Goal: Find specific page/section: Find specific page/section

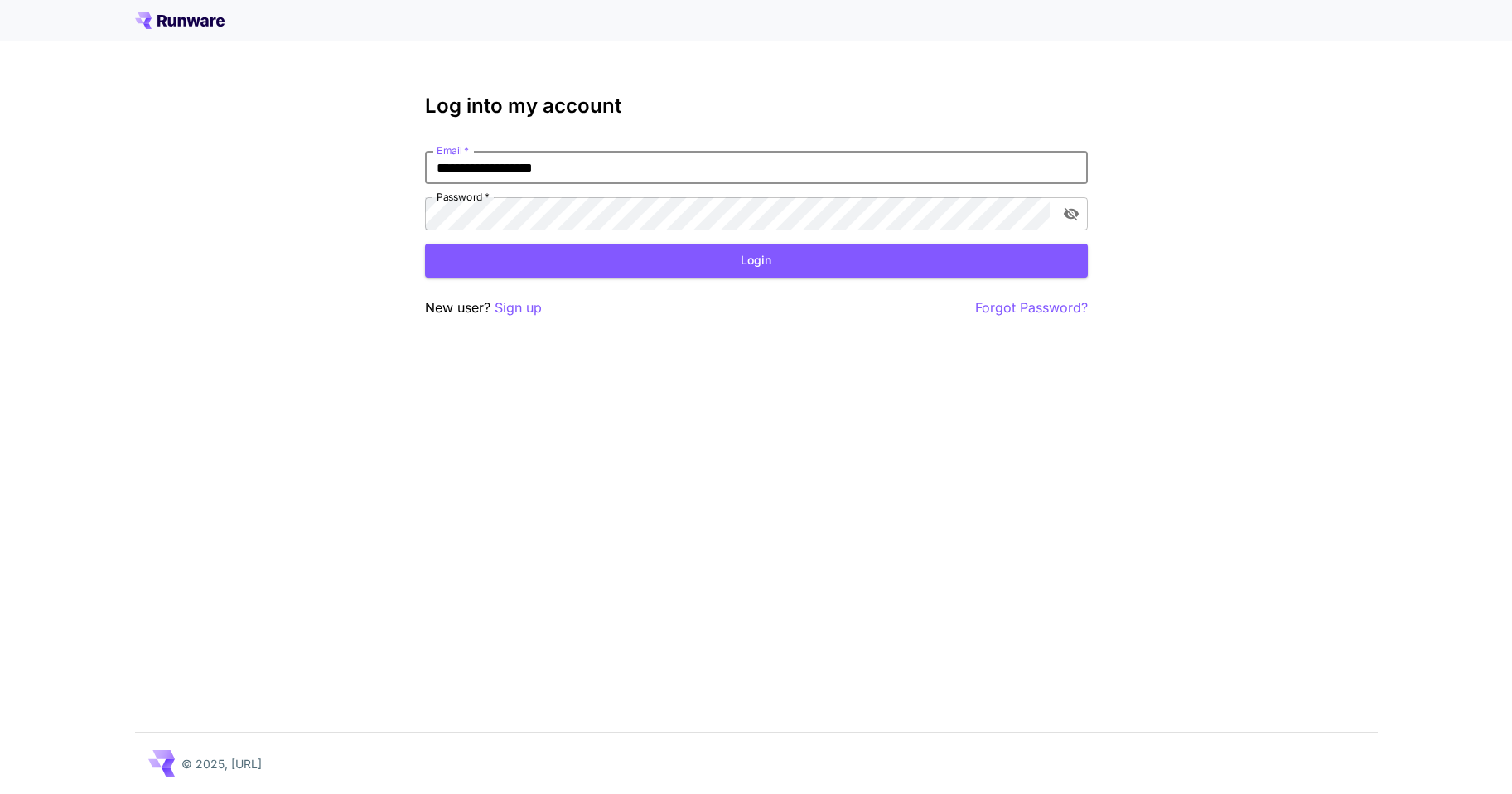
click at [502, 249] on button "Login" at bounding box center [756, 260] width 663 height 34
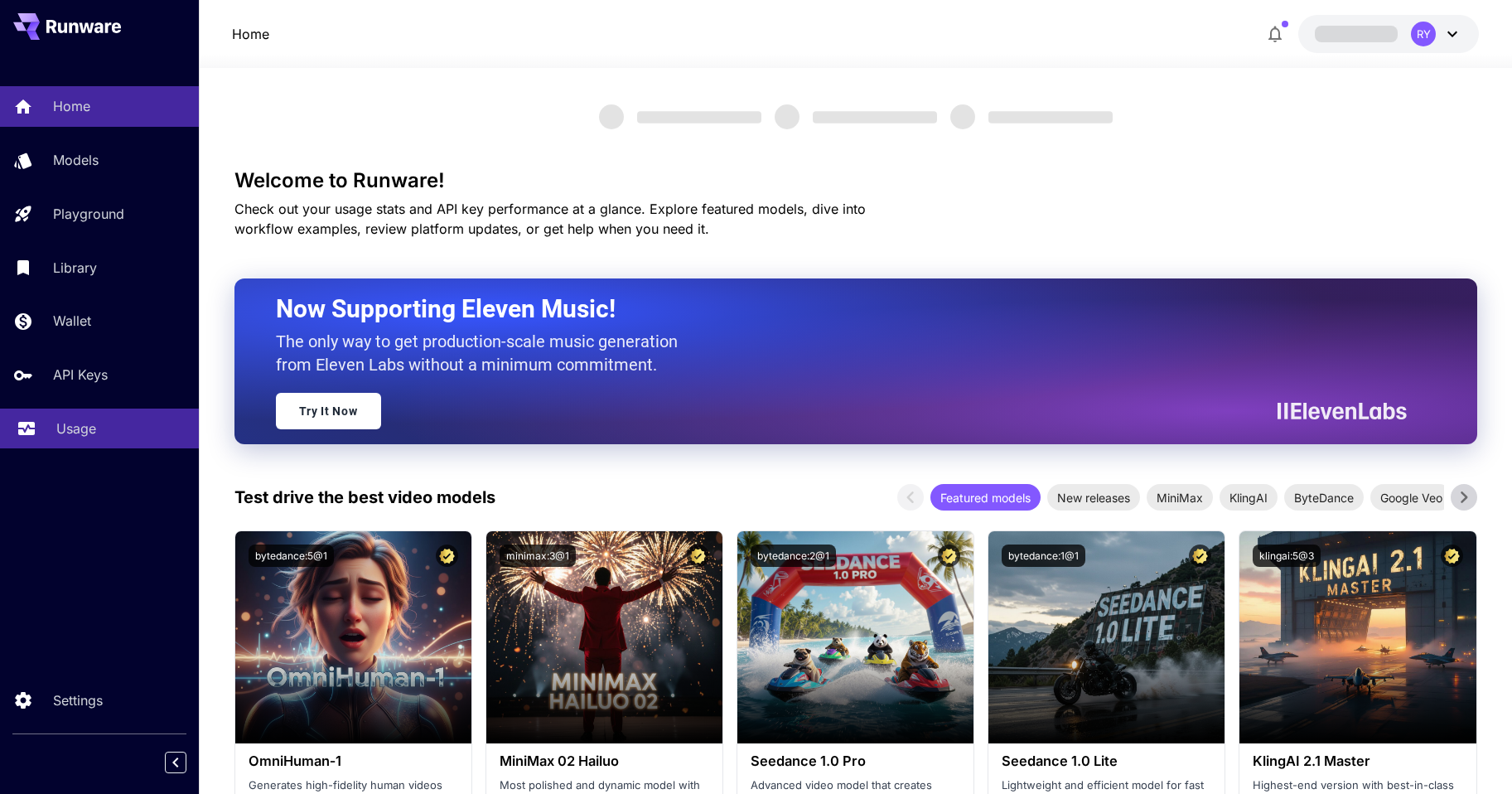
click at [75, 429] on p "Usage" at bounding box center [76, 428] width 40 height 20
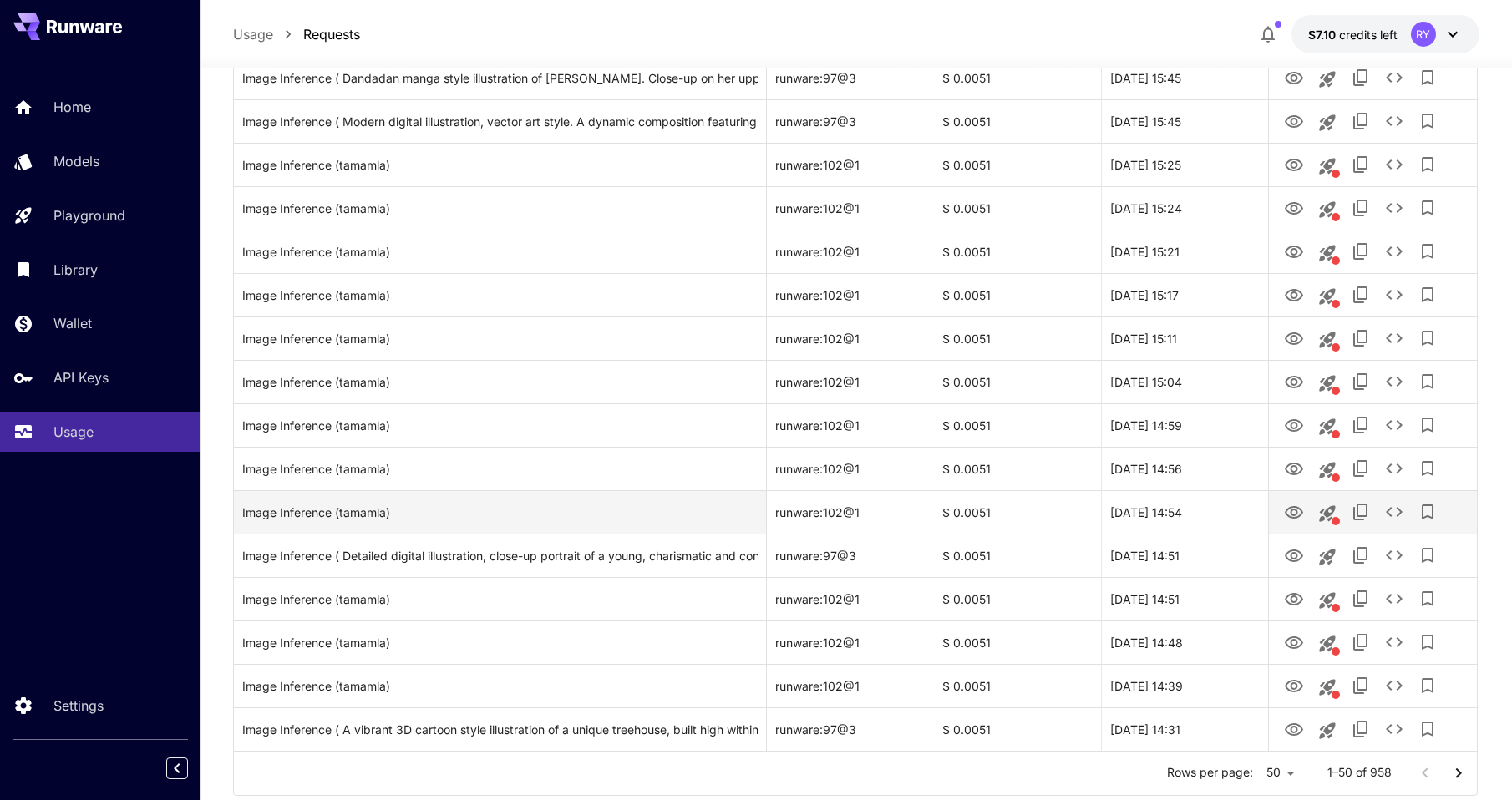
scroll to position [1795, 0]
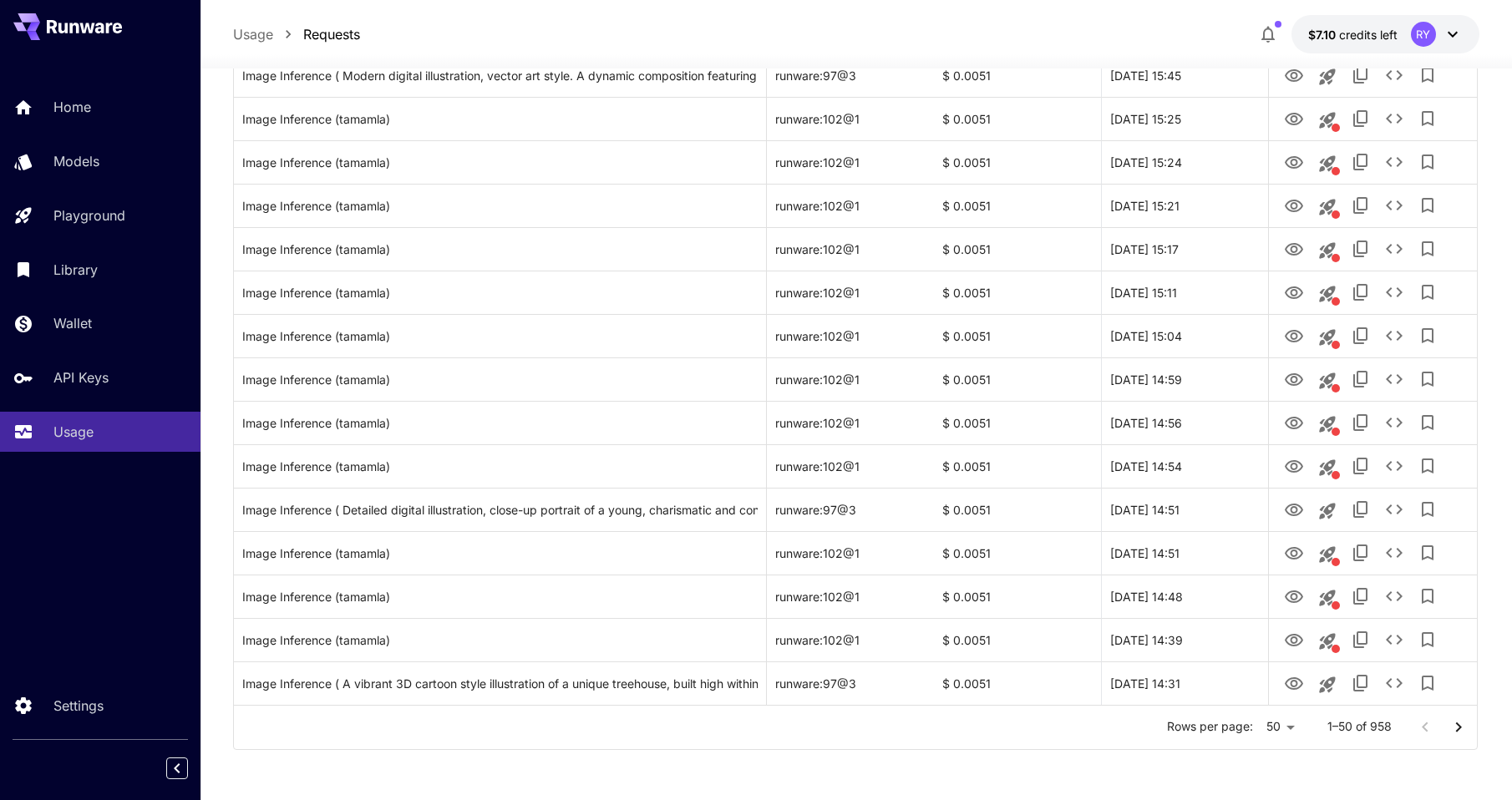
click at [1456, 729] on icon "Go to next page" at bounding box center [1458, 728] width 20 height 20
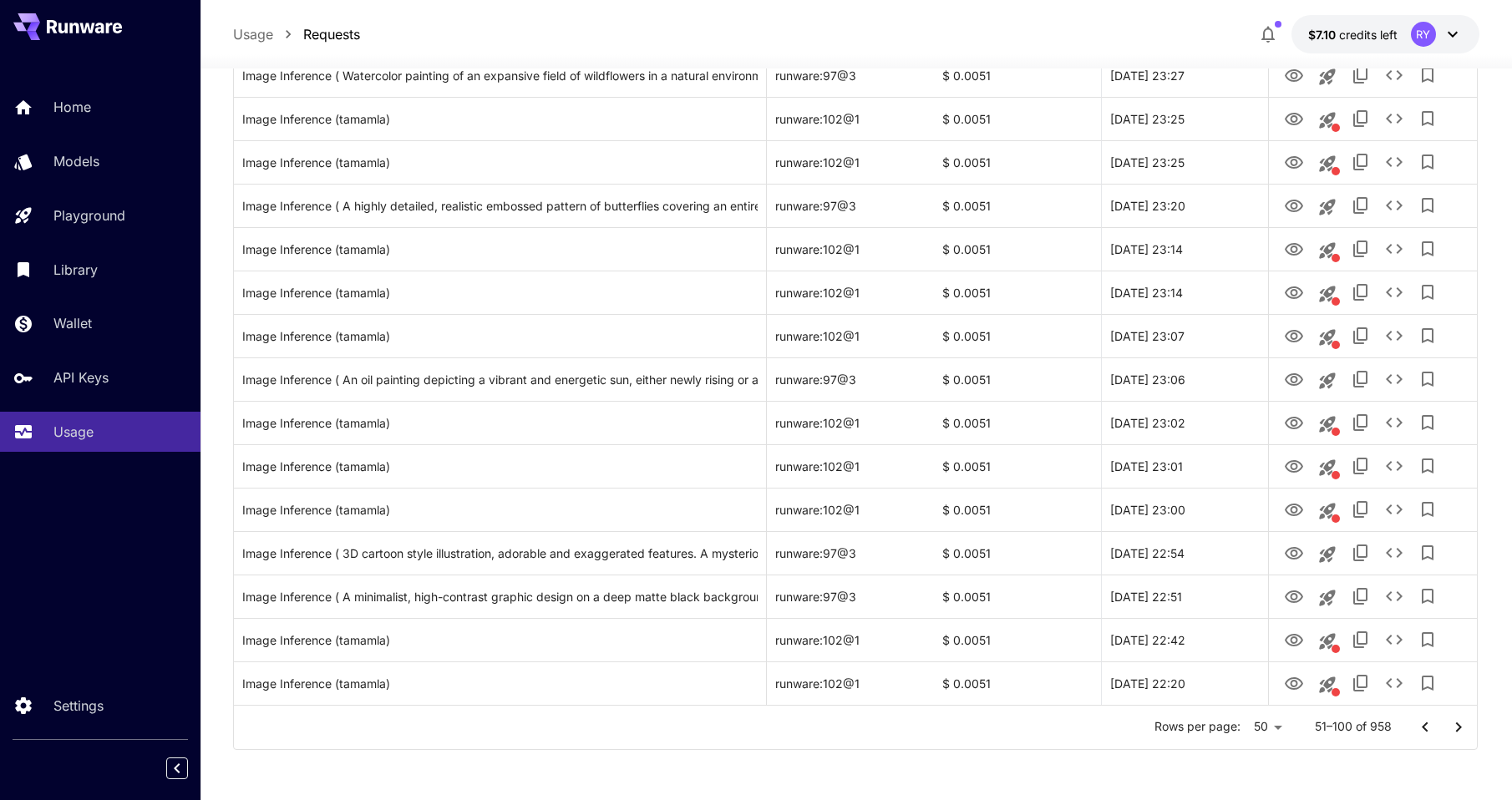
click at [1424, 724] on icon "Go to previous page" at bounding box center [1425, 728] width 20 height 20
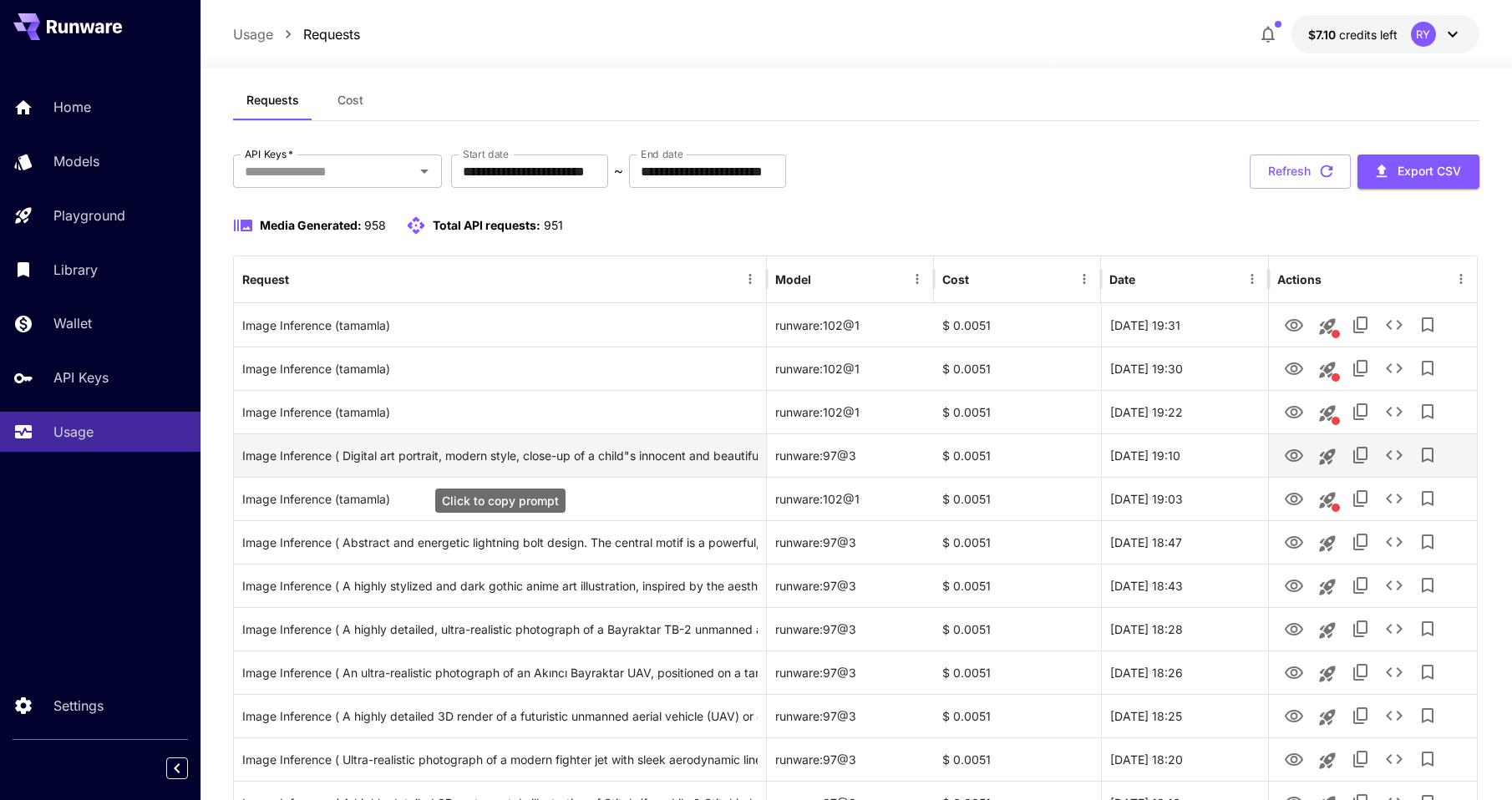
scroll to position [0, 0]
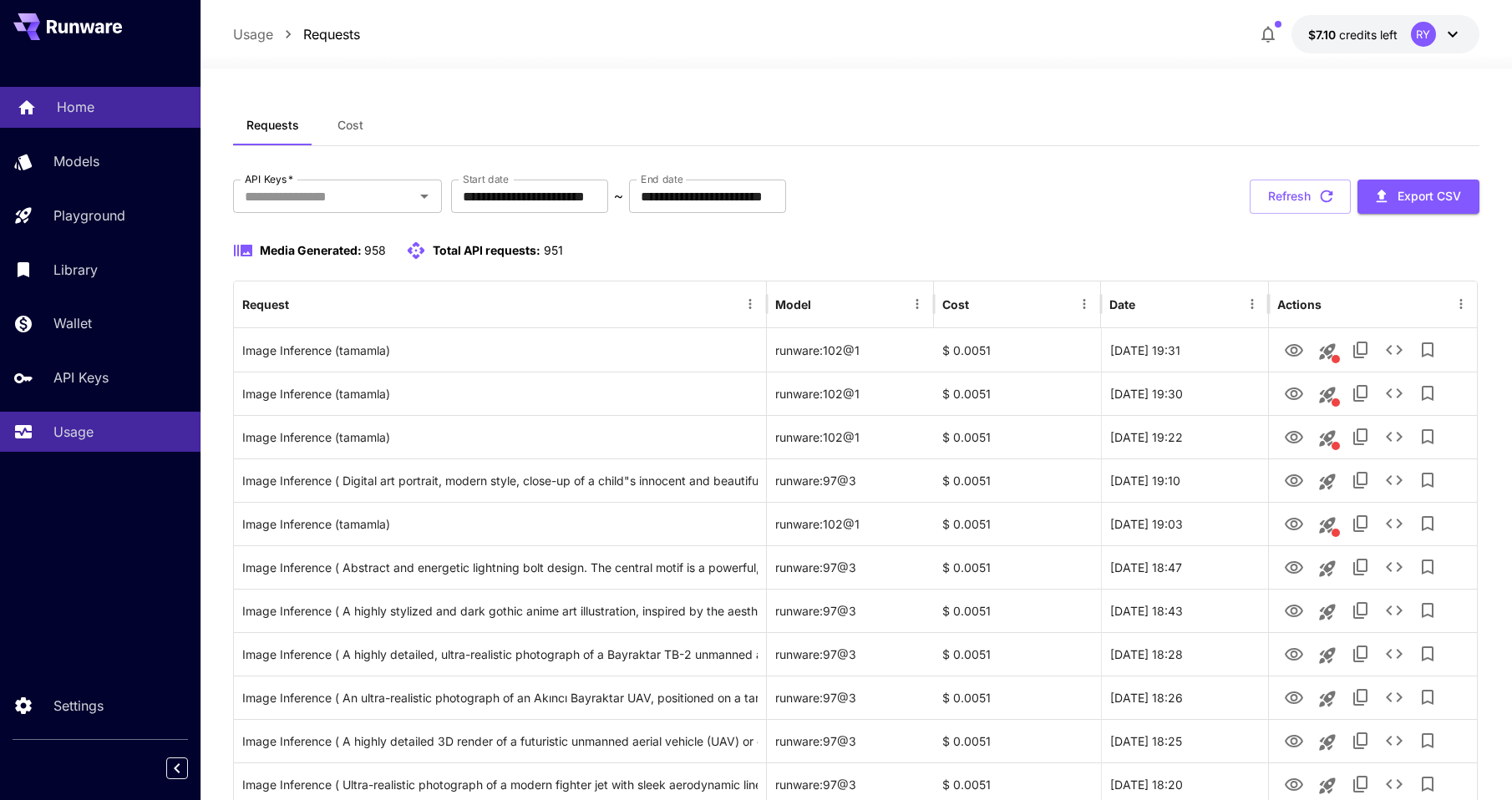
click at [64, 101] on p "Home" at bounding box center [75, 107] width 37 height 20
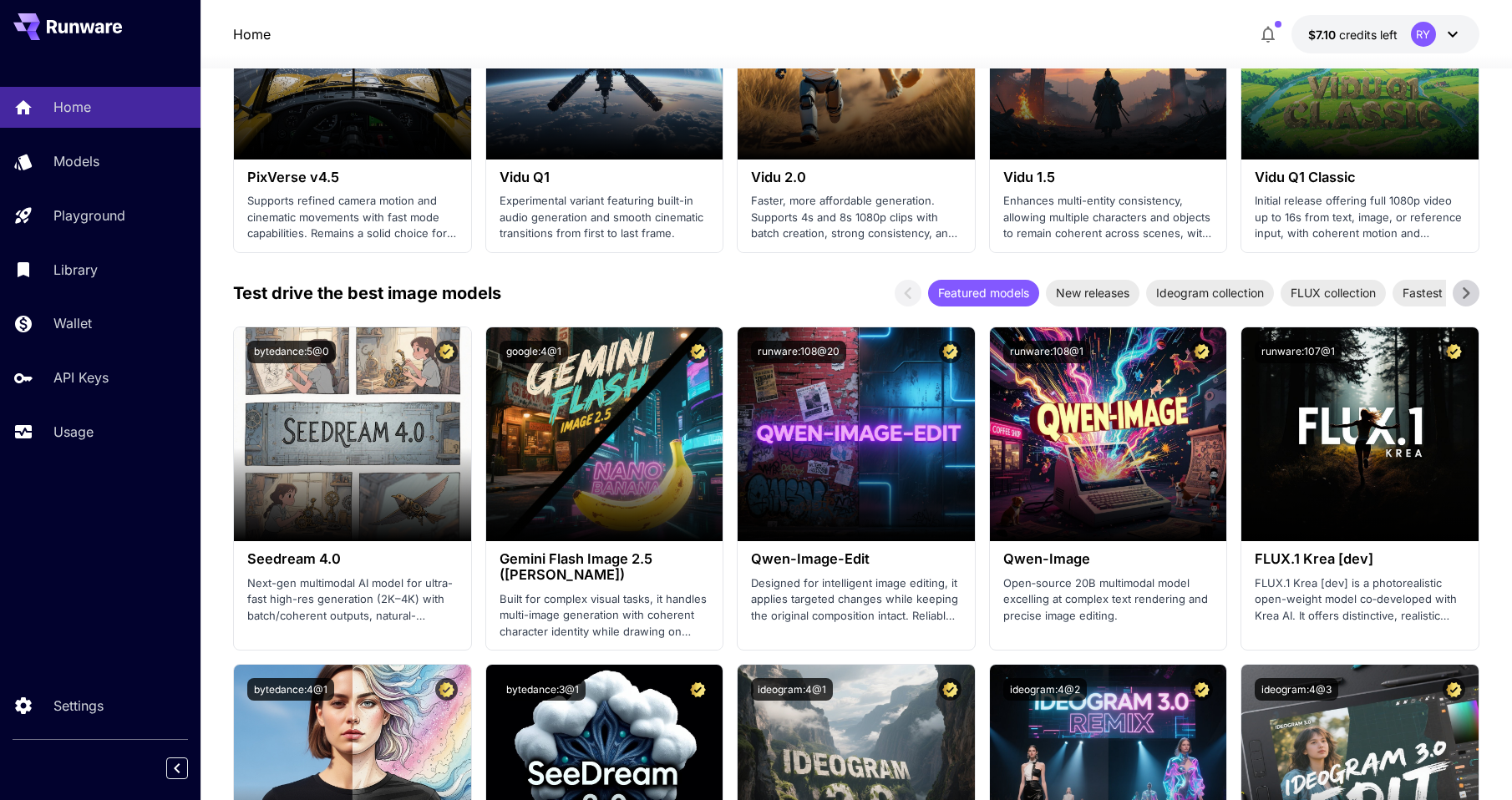
scroll to position [1496, 0]
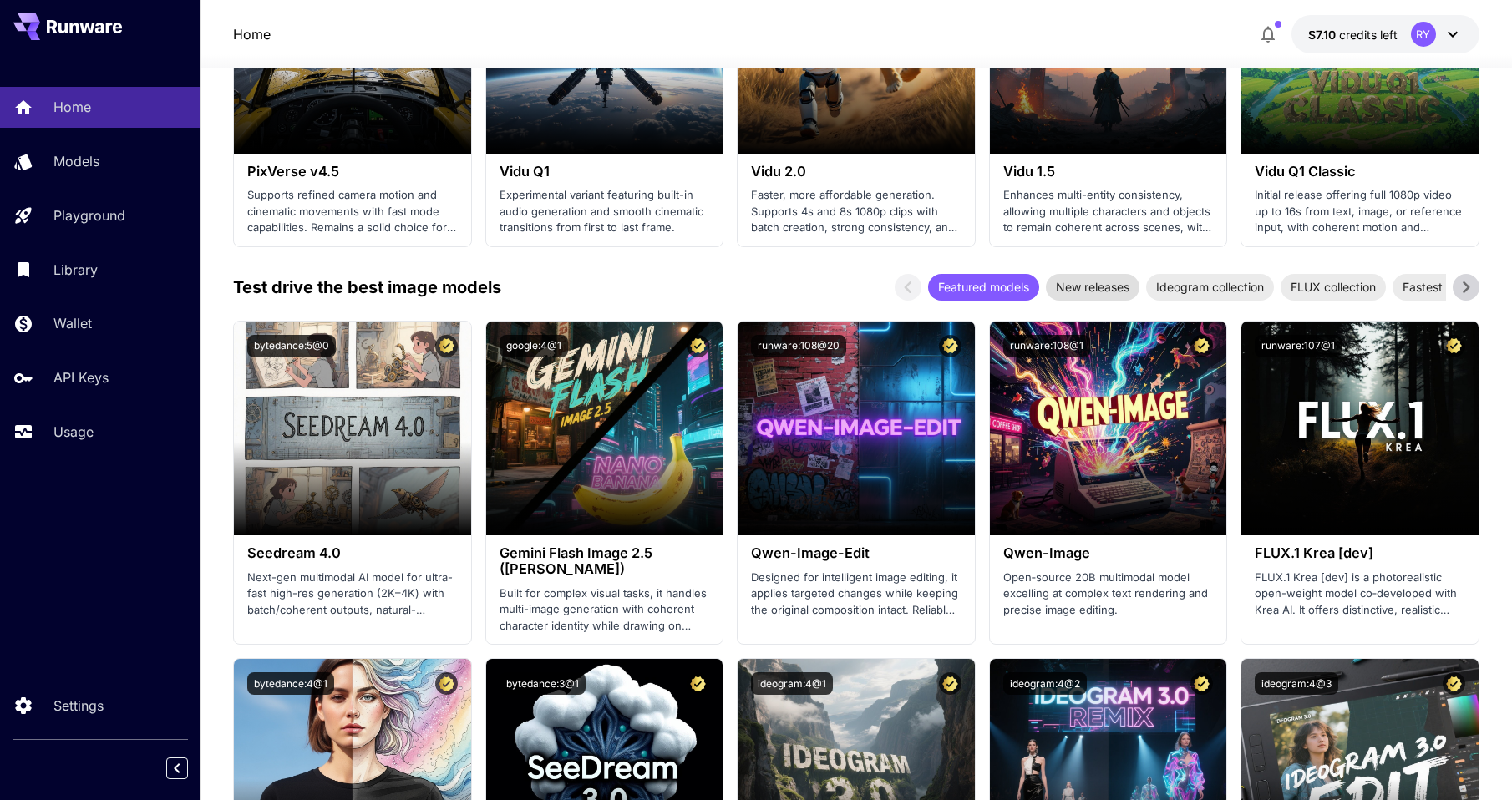
click at [1103, 289] on span "New releases" at bounding box center [1092, 286] width 93 height 17
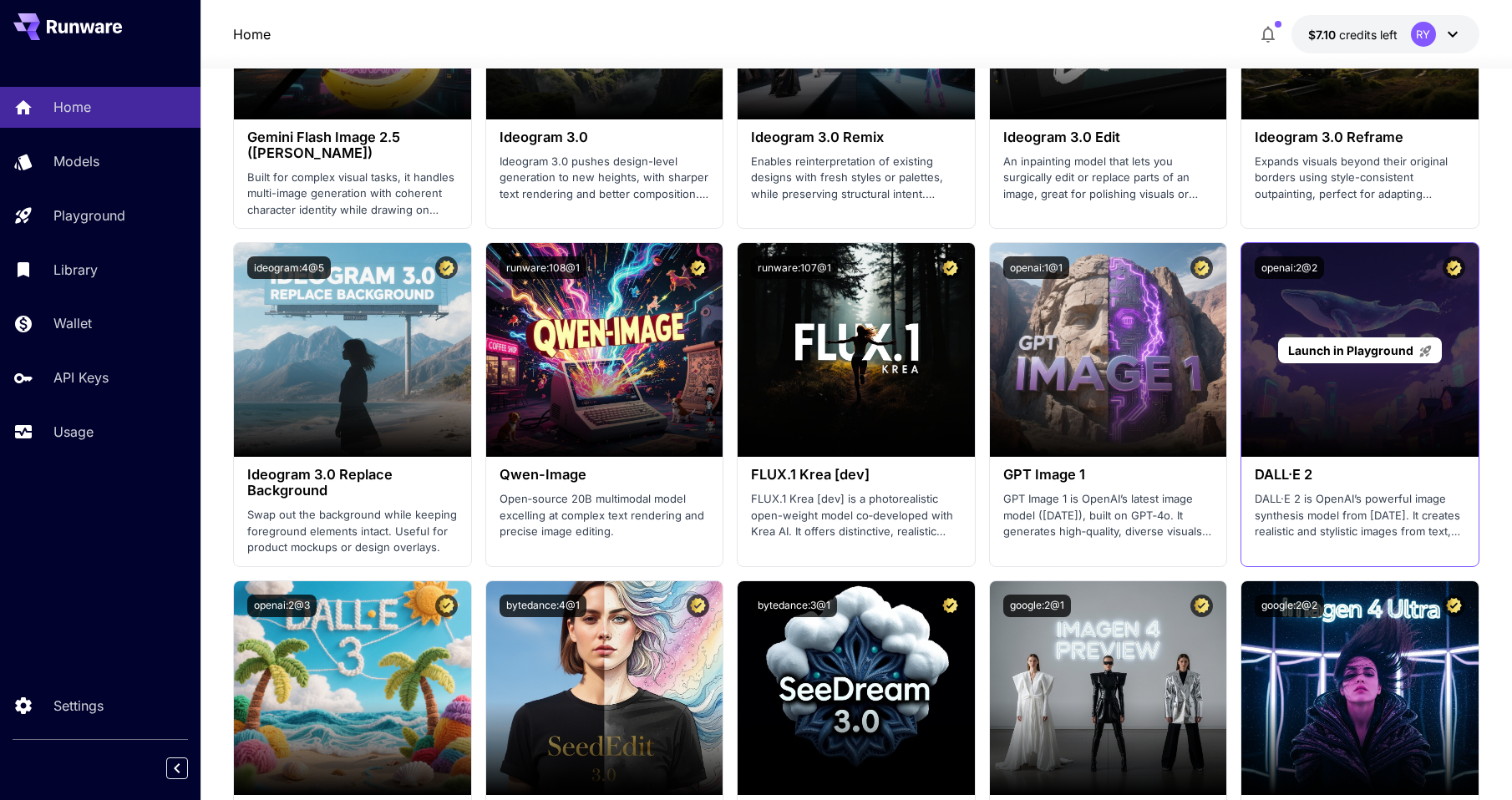
scroll to position [1913, 0]
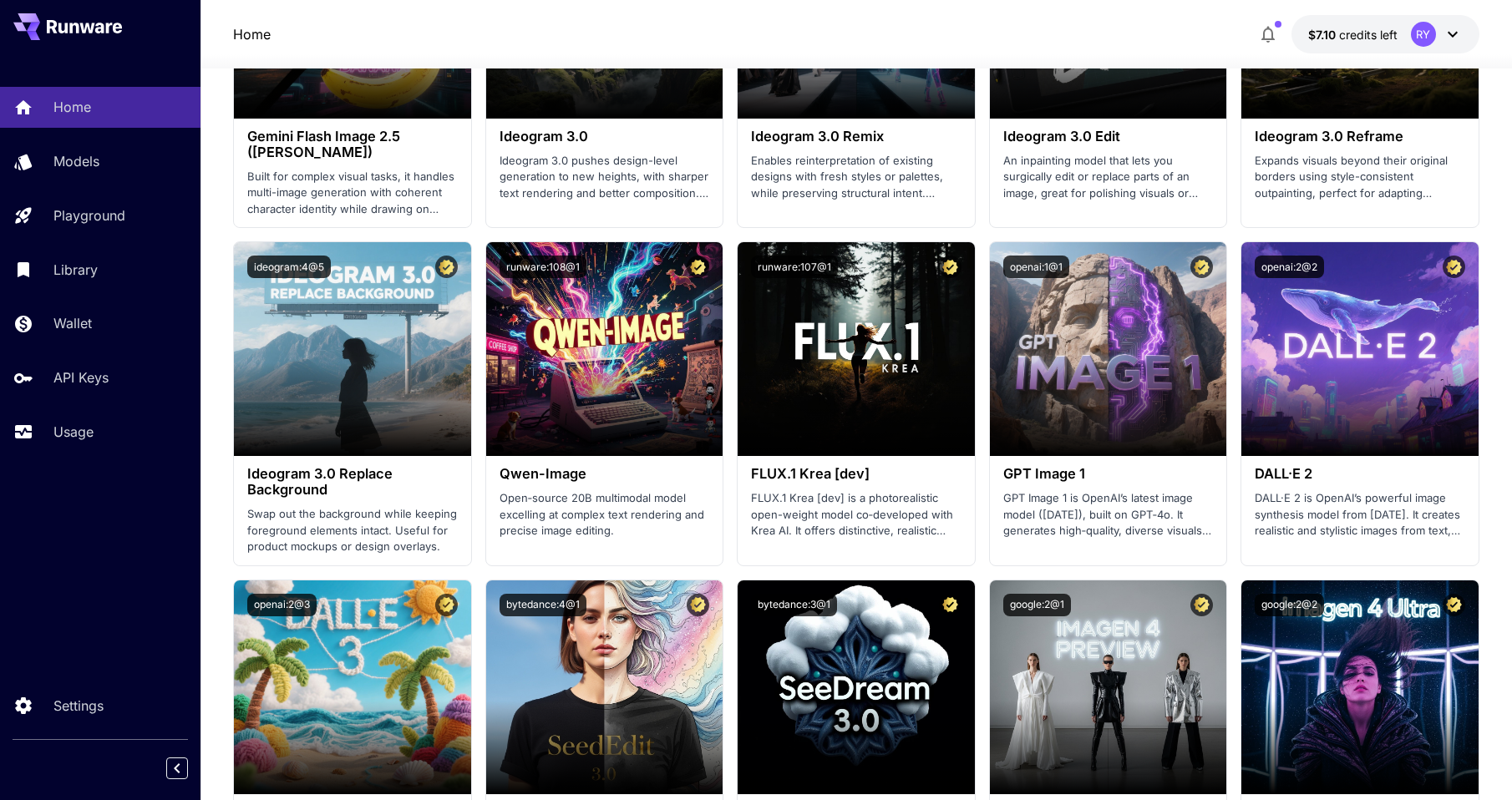
click at [727, 228] on section "Launch in Playground google:4@1 Gemini Flash Image 2.5 ([PERSON_NAME]) Built fo…" at bounding box center [856, 741] width 1246 height 1676
